Goal: Task Accomplishment & Management: Complete application form

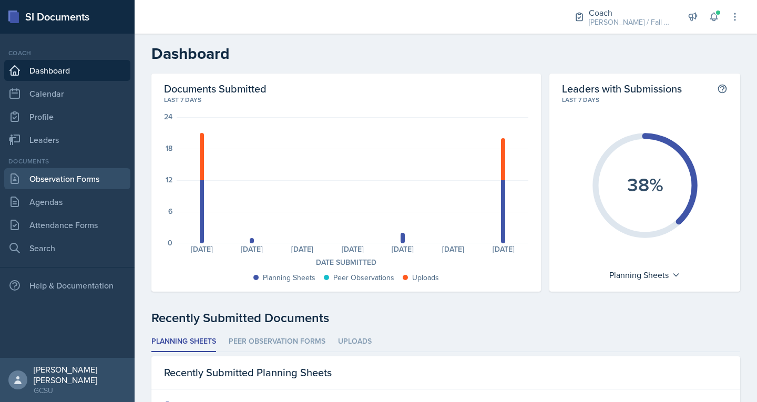
click at [92, 176] on link "Observation Forms" at bounding box center [67, 178] width 126 height 21
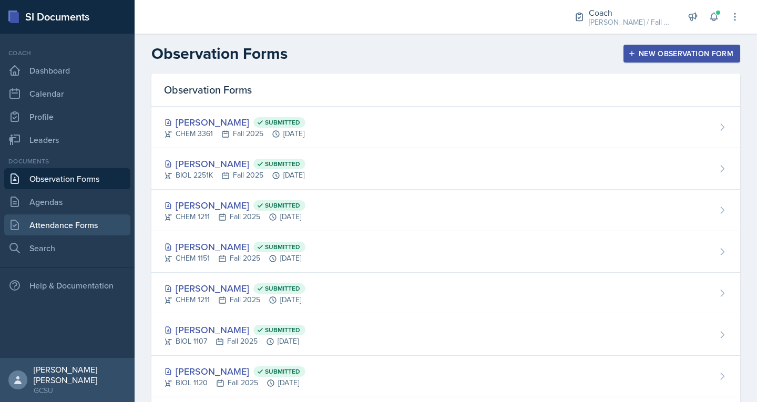
click at [77, 226] on link "Attendance Forms" at bounding box center [67, 224] width 126 height 21
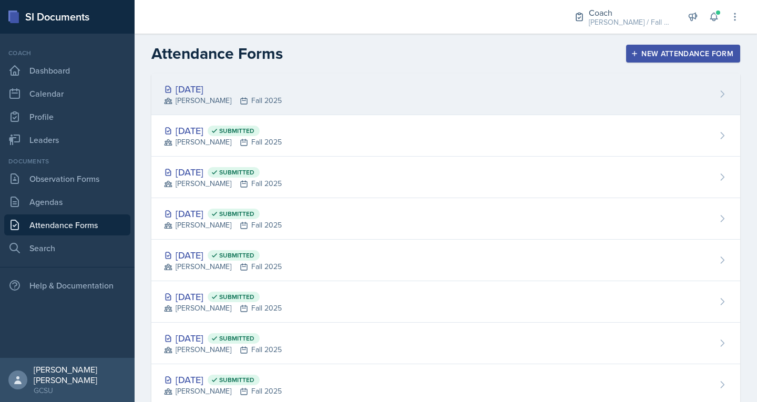
click at [233, 99] on div "[PERSON_NAME] Fall 2025" at bounding box center [223, 100] width 118 height 11
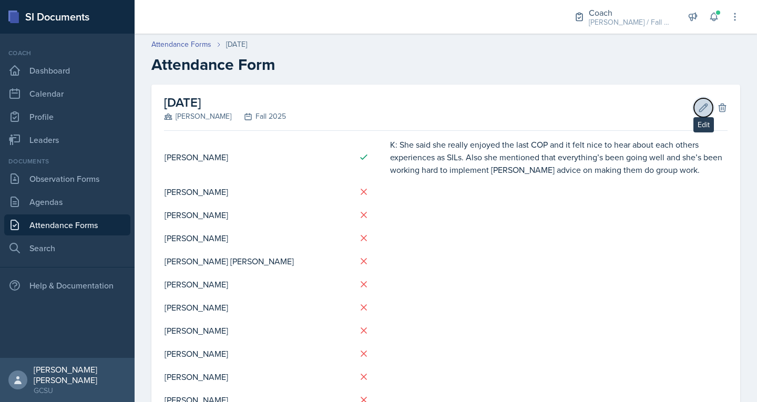
click at [699, 109] on icon at bounding box center [703, 108] width 8 height 8
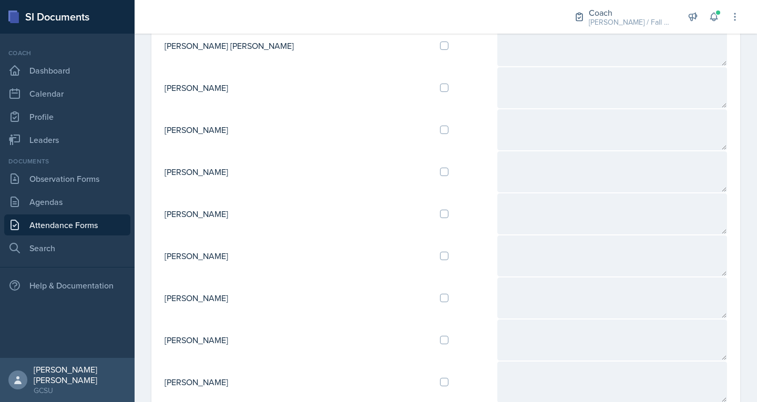
scroll to position [282, 0]
click at [440, 172] on input "checkbox" at bounding box center [444, 173] width 8 height 8
checkbox input "true"
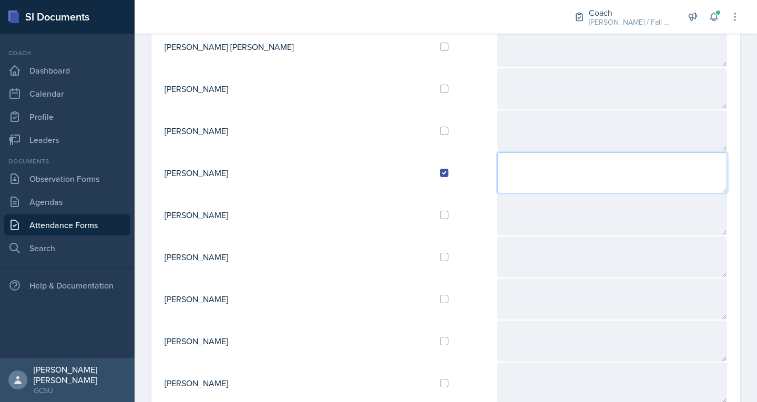
click at [497, 164] on textarea at bounding box center [612, 172] width 230 height 41
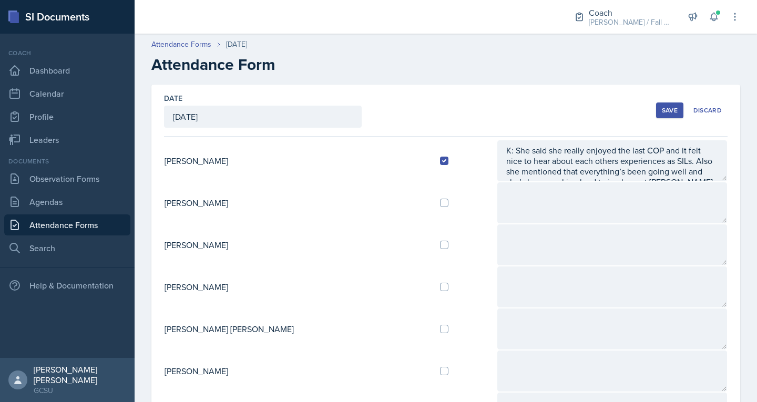
type textarea "C: Talked to me and has good plans for sessions this week. Reflections and plan…"
click at [656, 105] on button "Save" at bounding box center [669, 110] width 27 height 16
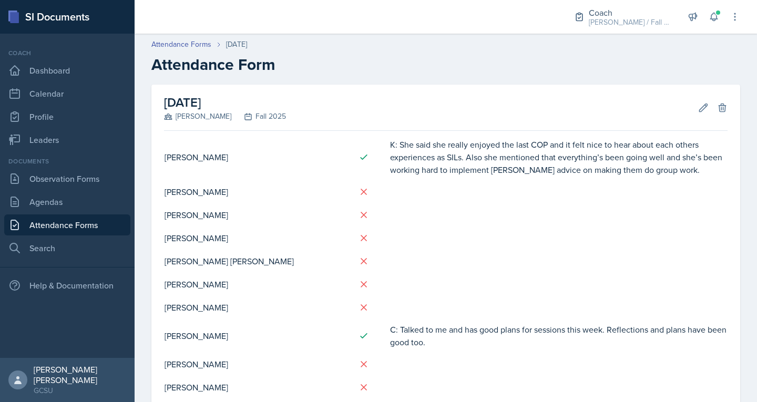
scroll to position [628, 0]
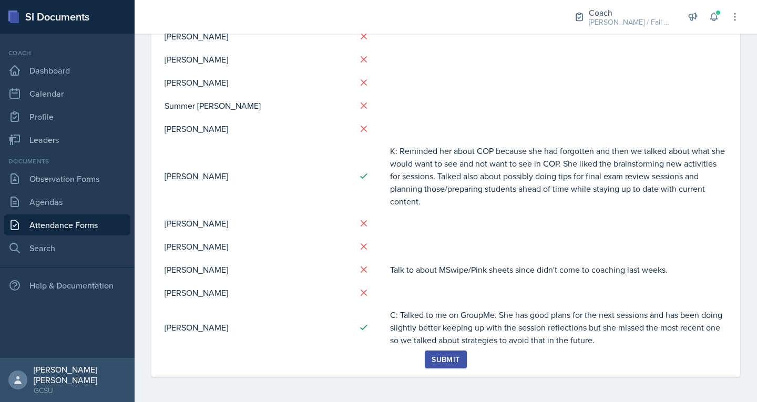
click at [436, 362] on div "Submit" at bounding box center [445, 359] width 28 height 8
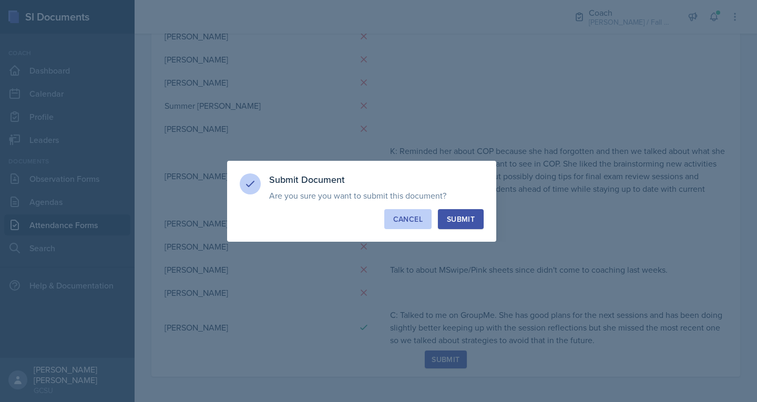
click at [419, 220] on div "Cancel" at bounding box center [407, 219] width 29 height 11
